Goal: Information Seeking & Learning: Learn about a topic

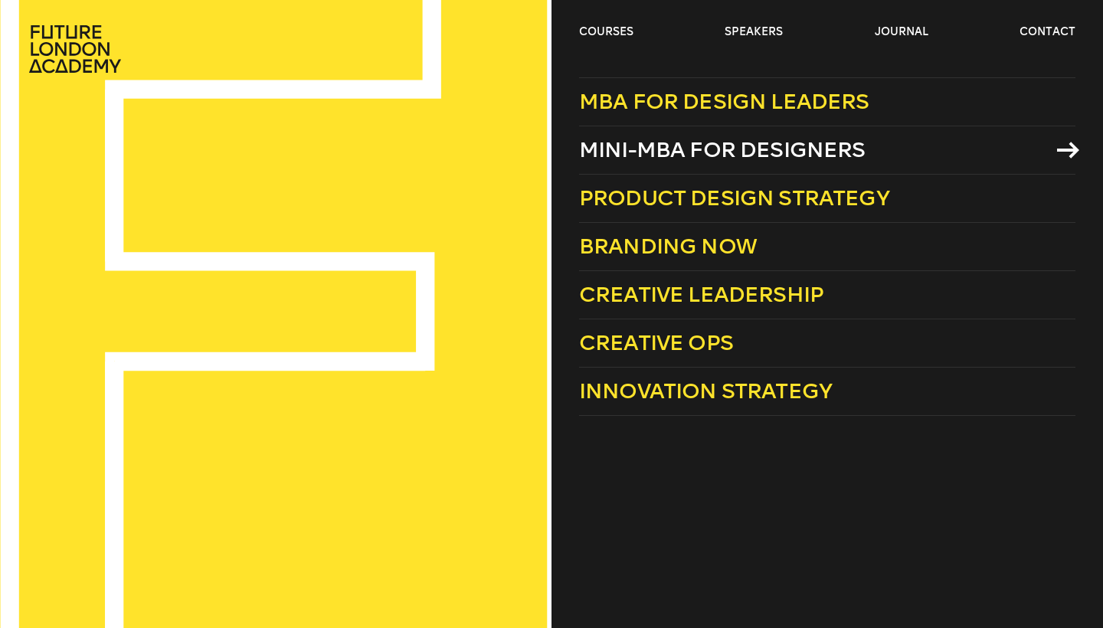
click at [669, 152] on span "Mini-MBA for Designers" at bounding box center [722, 149] width 286 height 25
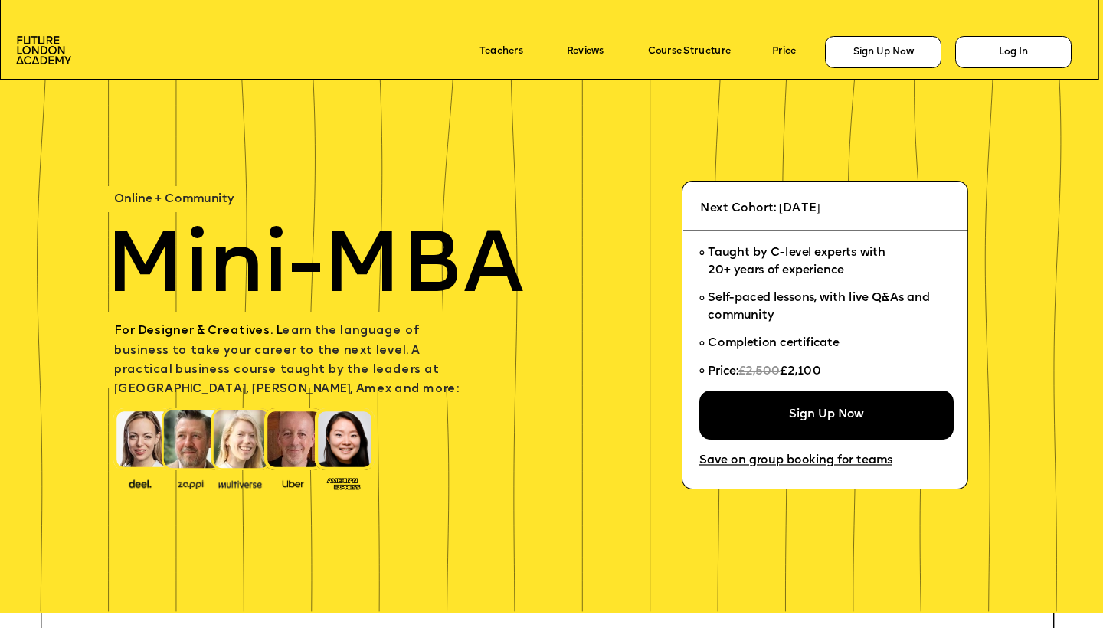
scroll to position [13, 0]
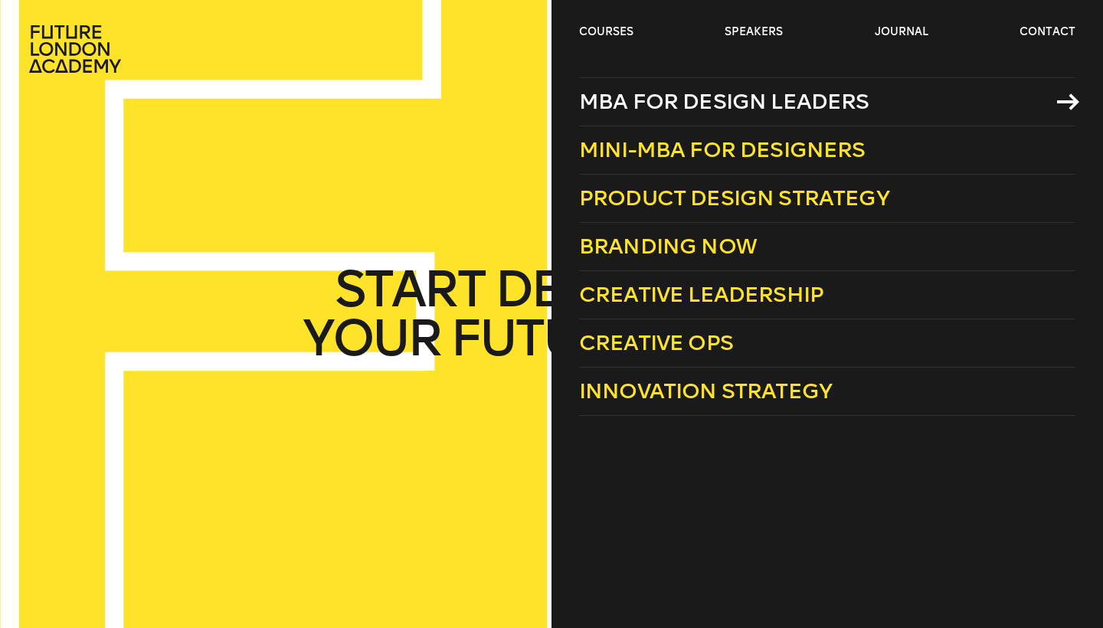
click at [637, 106] on span "MBA for Design Leaders" at bounding box center [724, 101] width 290 height 25
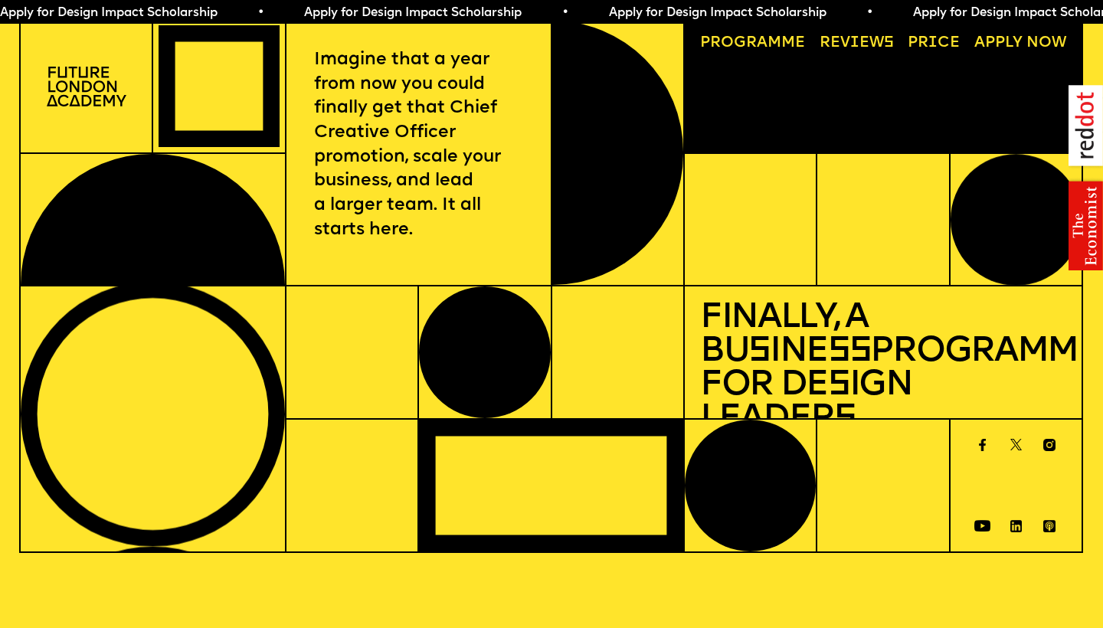
click at [940, 38] on link "Price" at bounding box center [933, 43] width 67 height 31
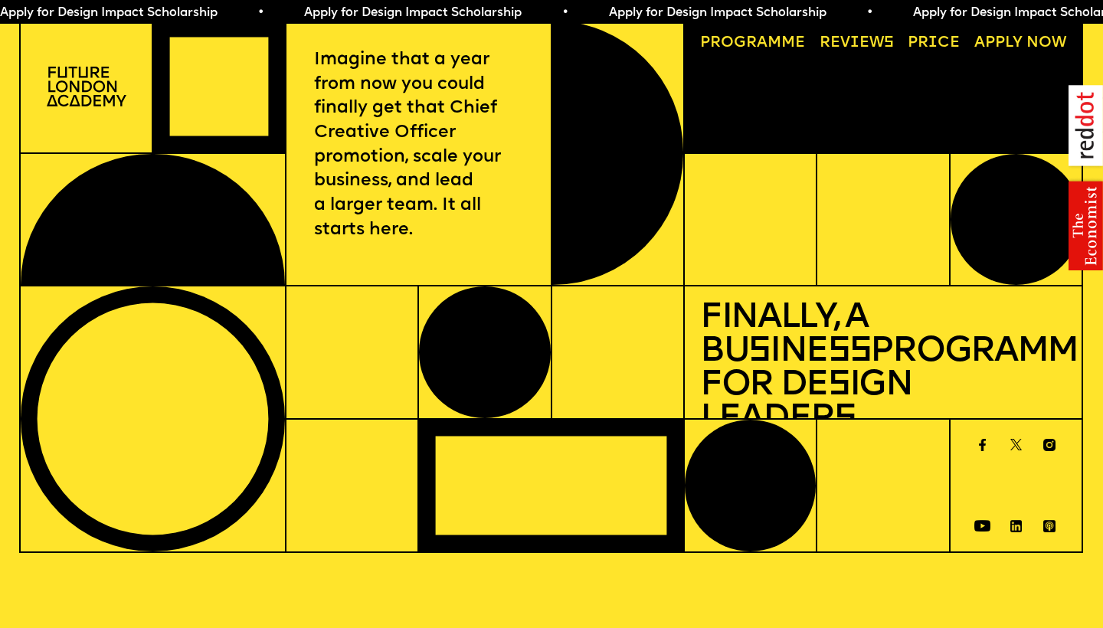
click at [853, 41] on link "Reviews" at bounding box center [857, 43] width 90 height 31
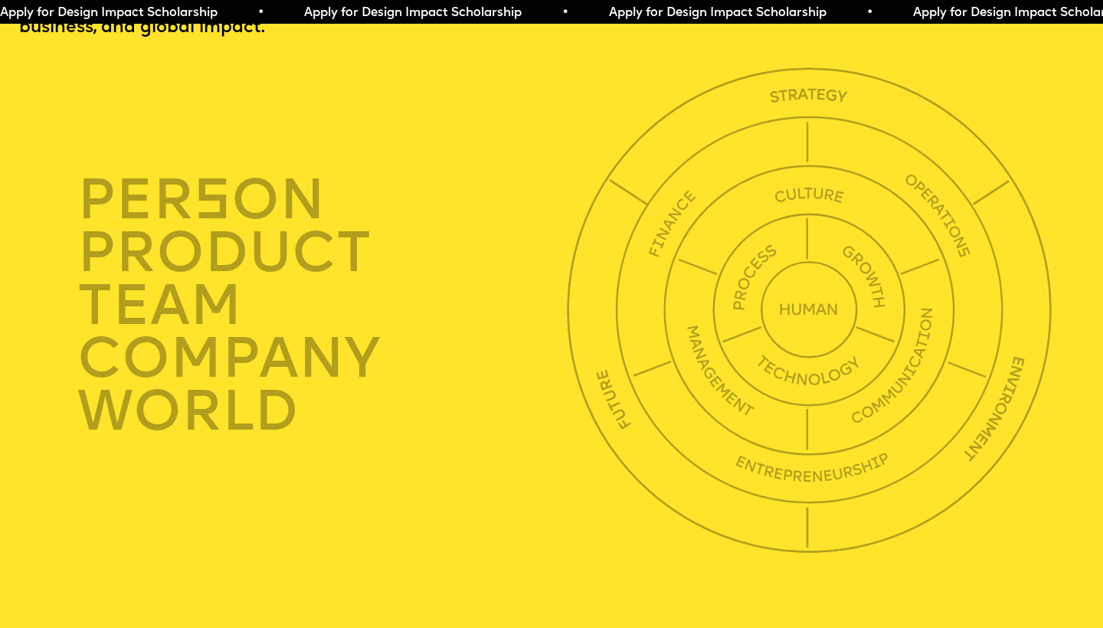
scroll to position [3898, 0]
